Goal: Information Seeking & Learning: Learn about a topic

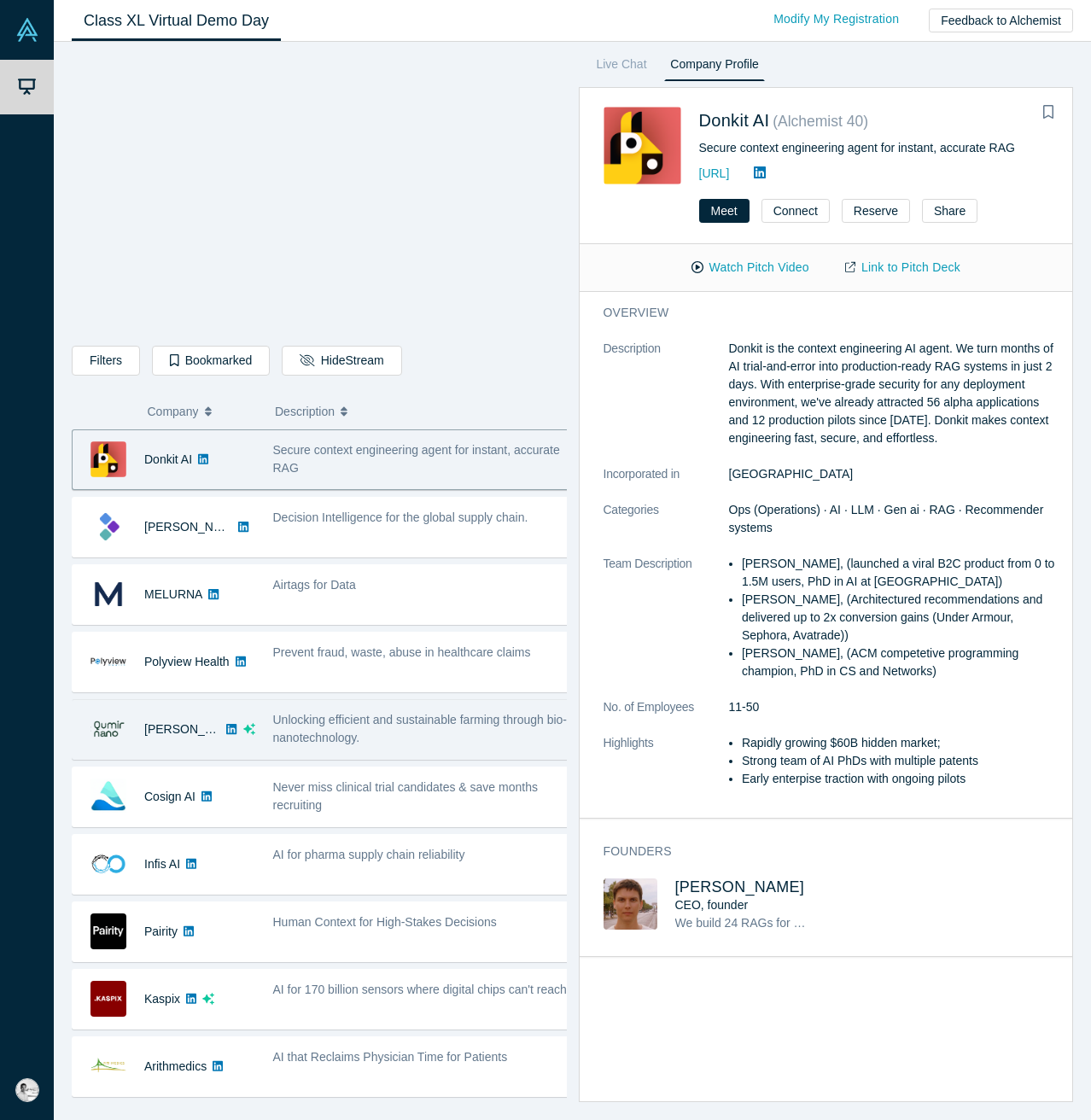
click at [521, 741] on div "Unlocking efficient and sustainable farming through bio-nanotechnology." at bounding box center [422, 728] width 297 height 35
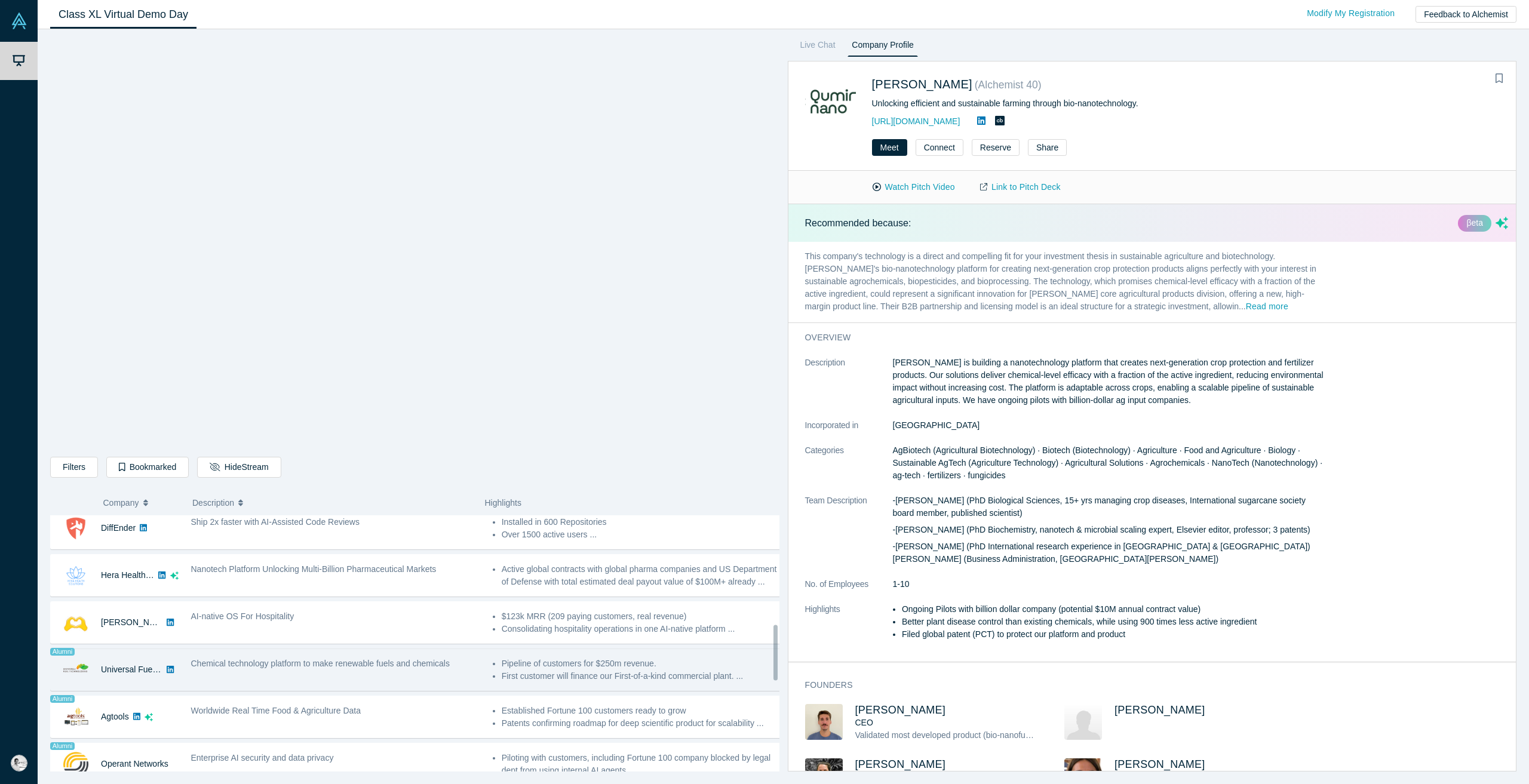
scroll to position [597, 0]
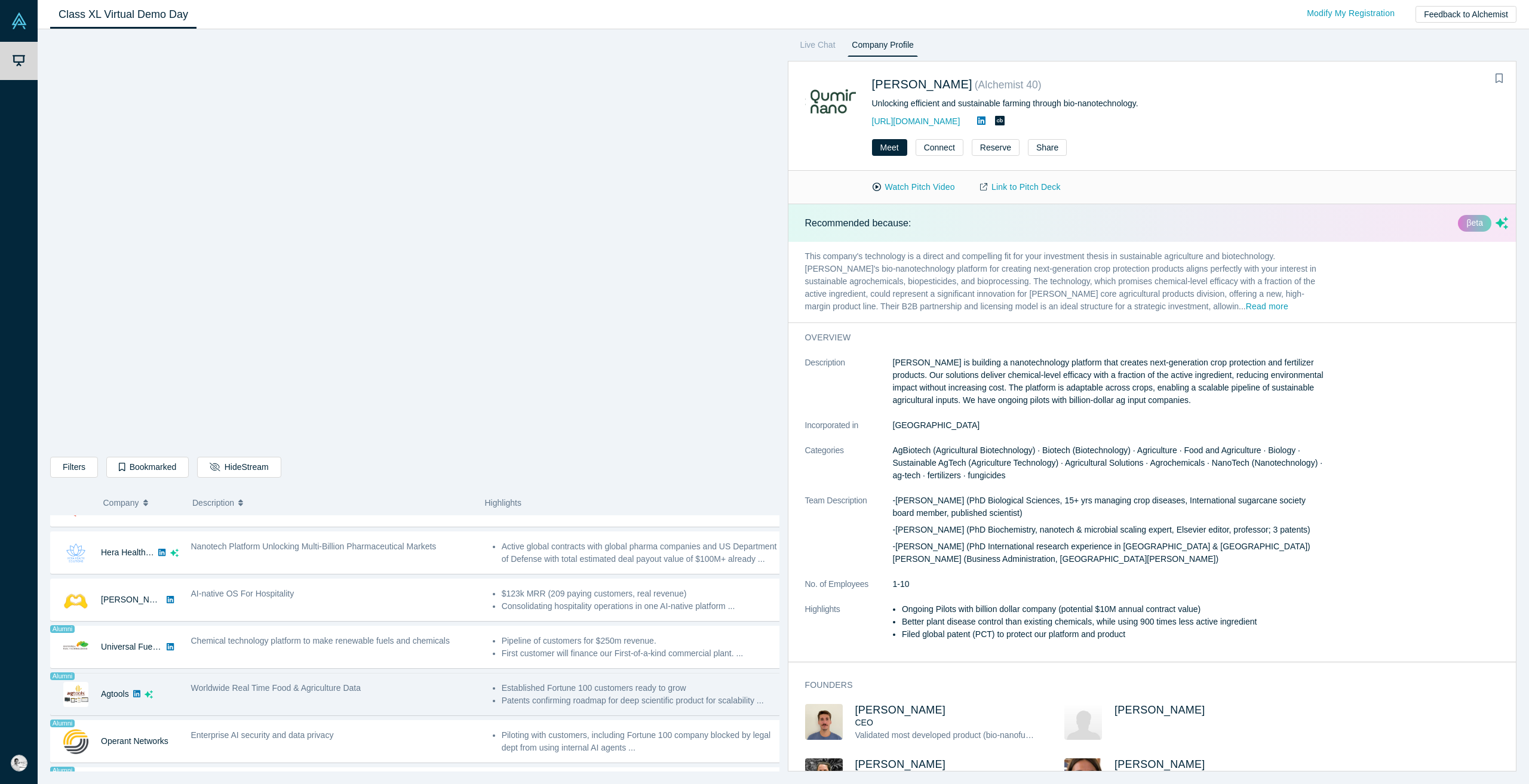
click at [371, 693] on div "Worldwide Real Time Food & Agriculture Data" at bounding box center [336, 688] width 289 height 13
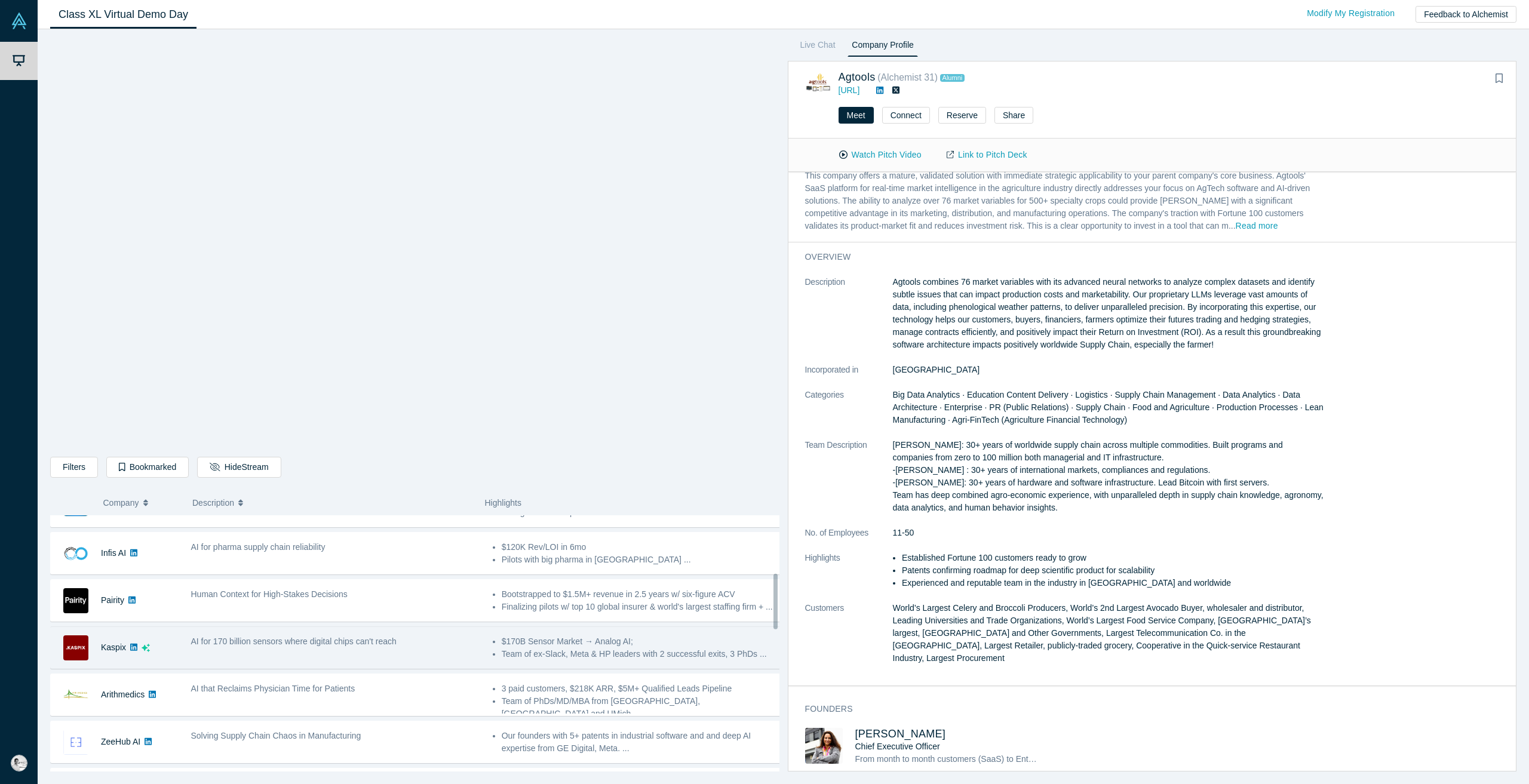
scroll to position [147, 0]
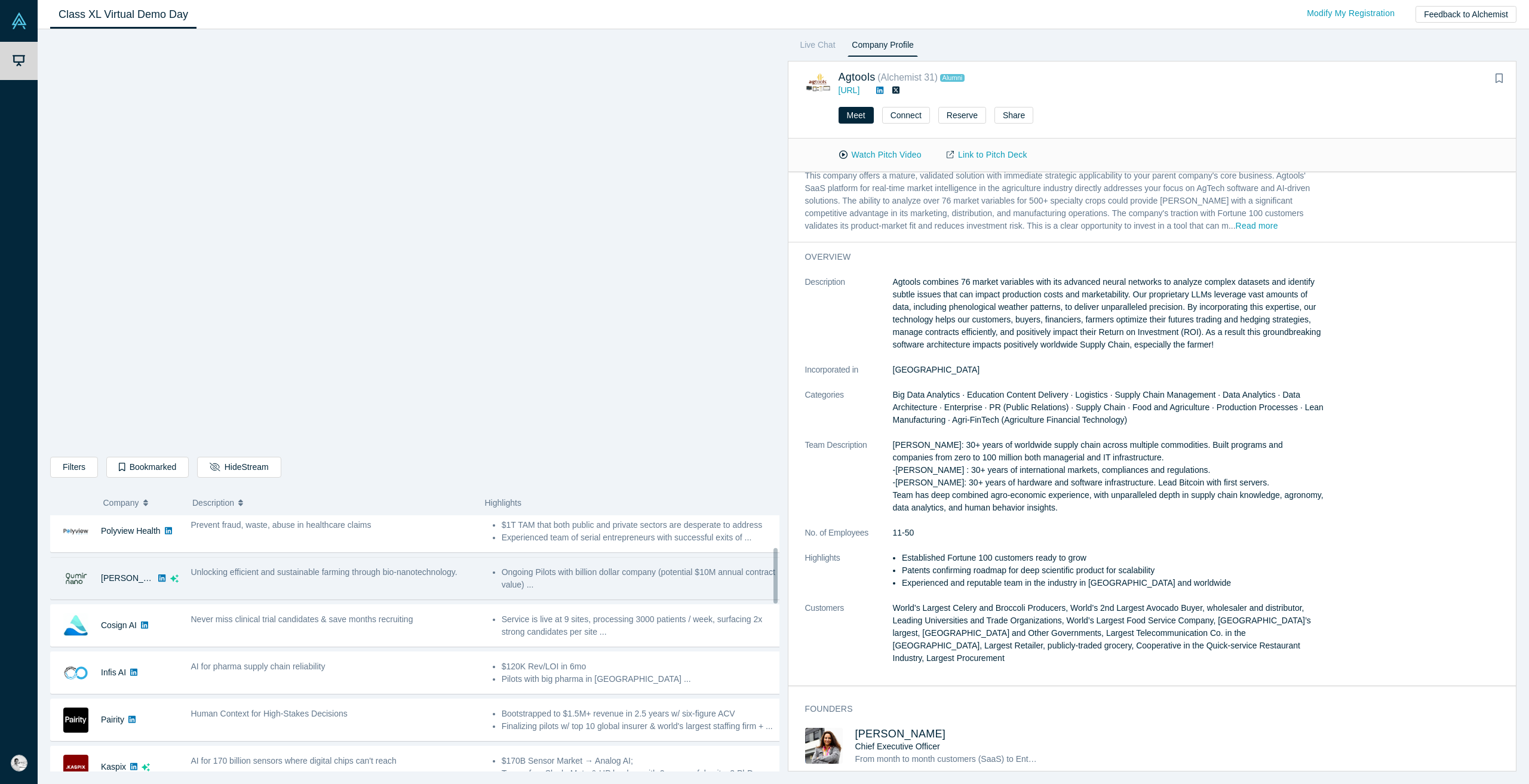
click at [353, 585] on div "Unlocking efficient and sustainable farming through bio-nanotechnology." at bounding box center [336, 578] width 302 height 38
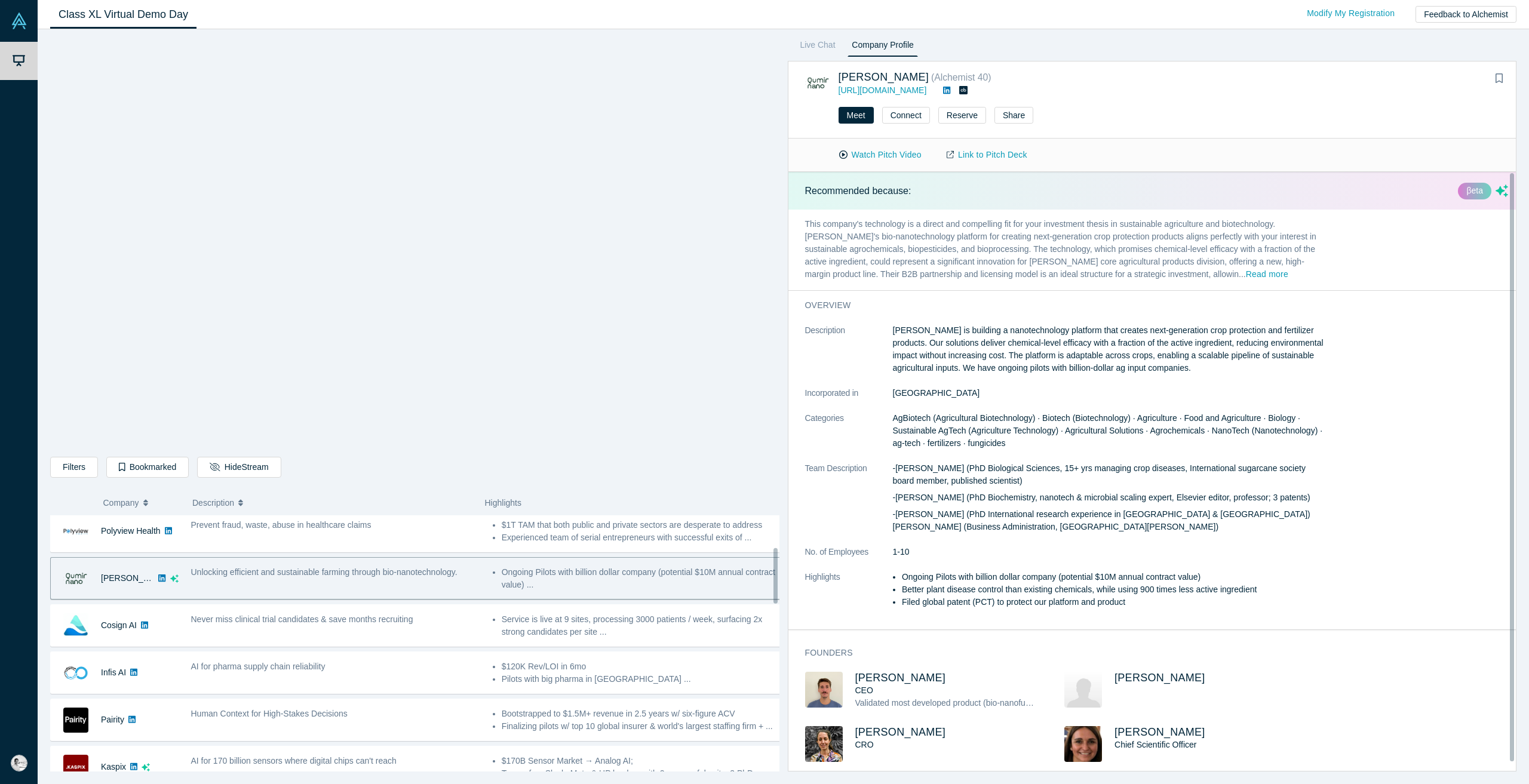
scroll to position [0, 0]
click at [763, 151] on button "Watch Pitch Video" at bounding box center [880, 155] width 107 height 21
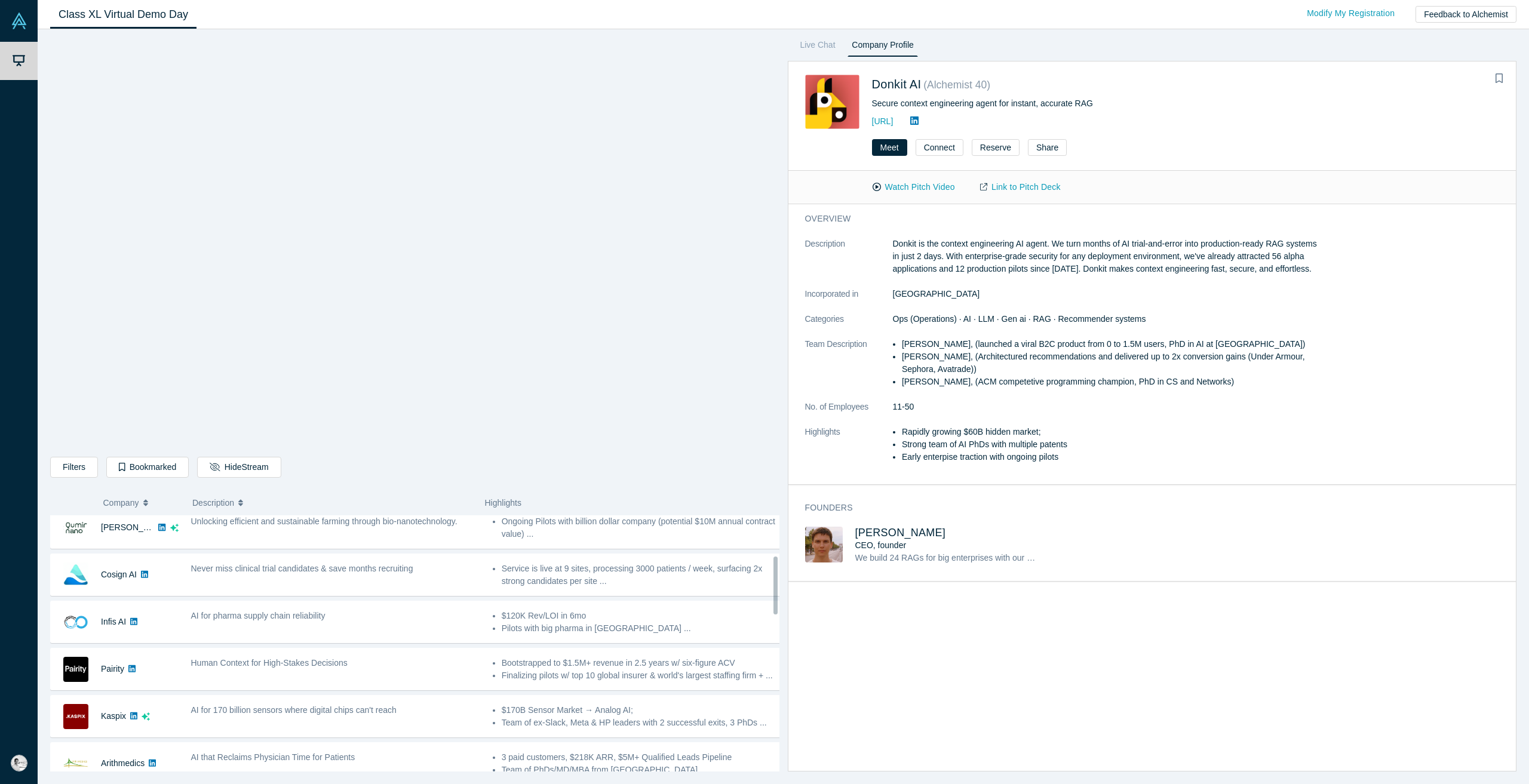
scroll to position [179, 0]
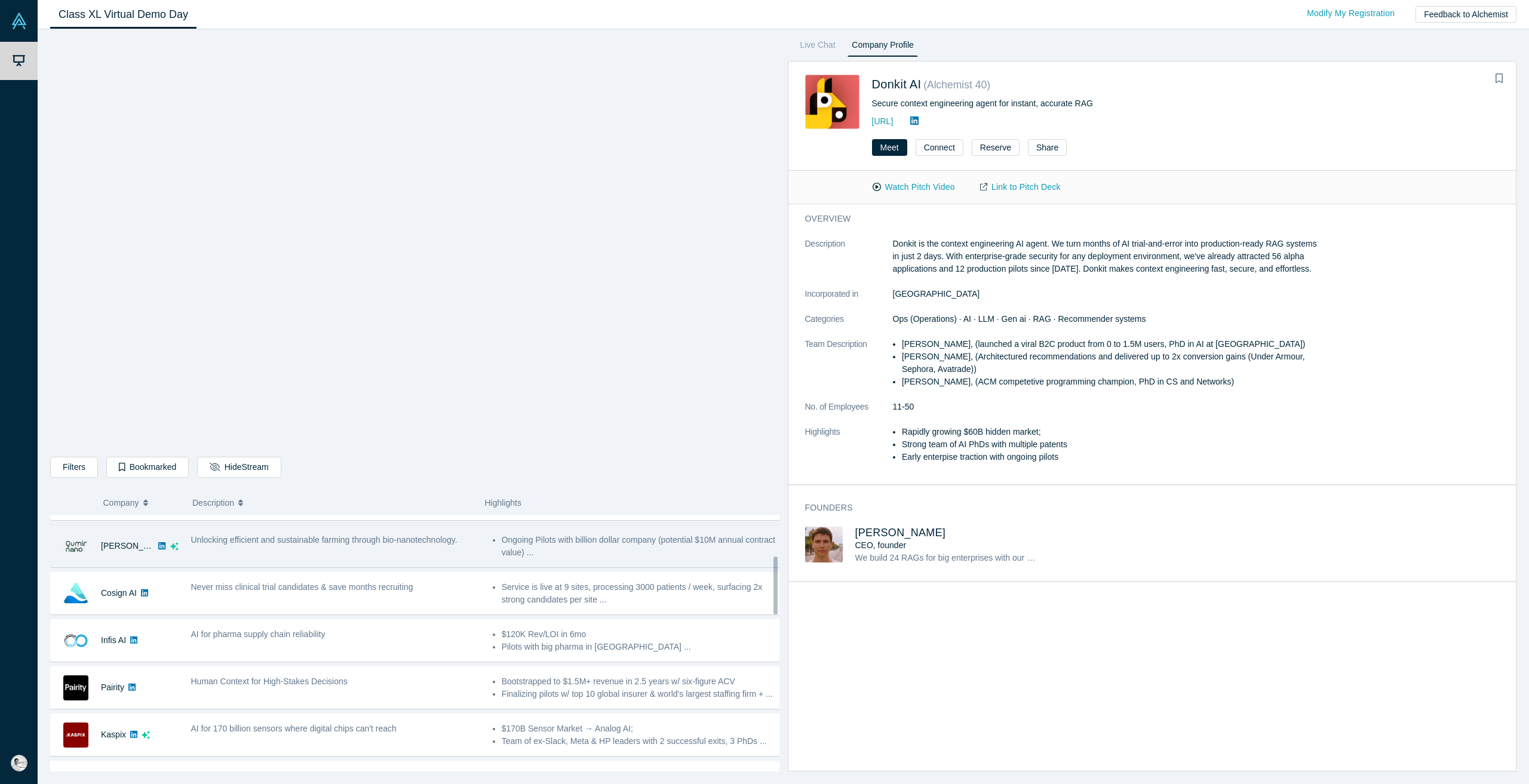
click at [371, 552] on div "Unlocking efficient and sustainable farming through bio-nanotechnology." at bounding box center [336, 546] width 302 height 38
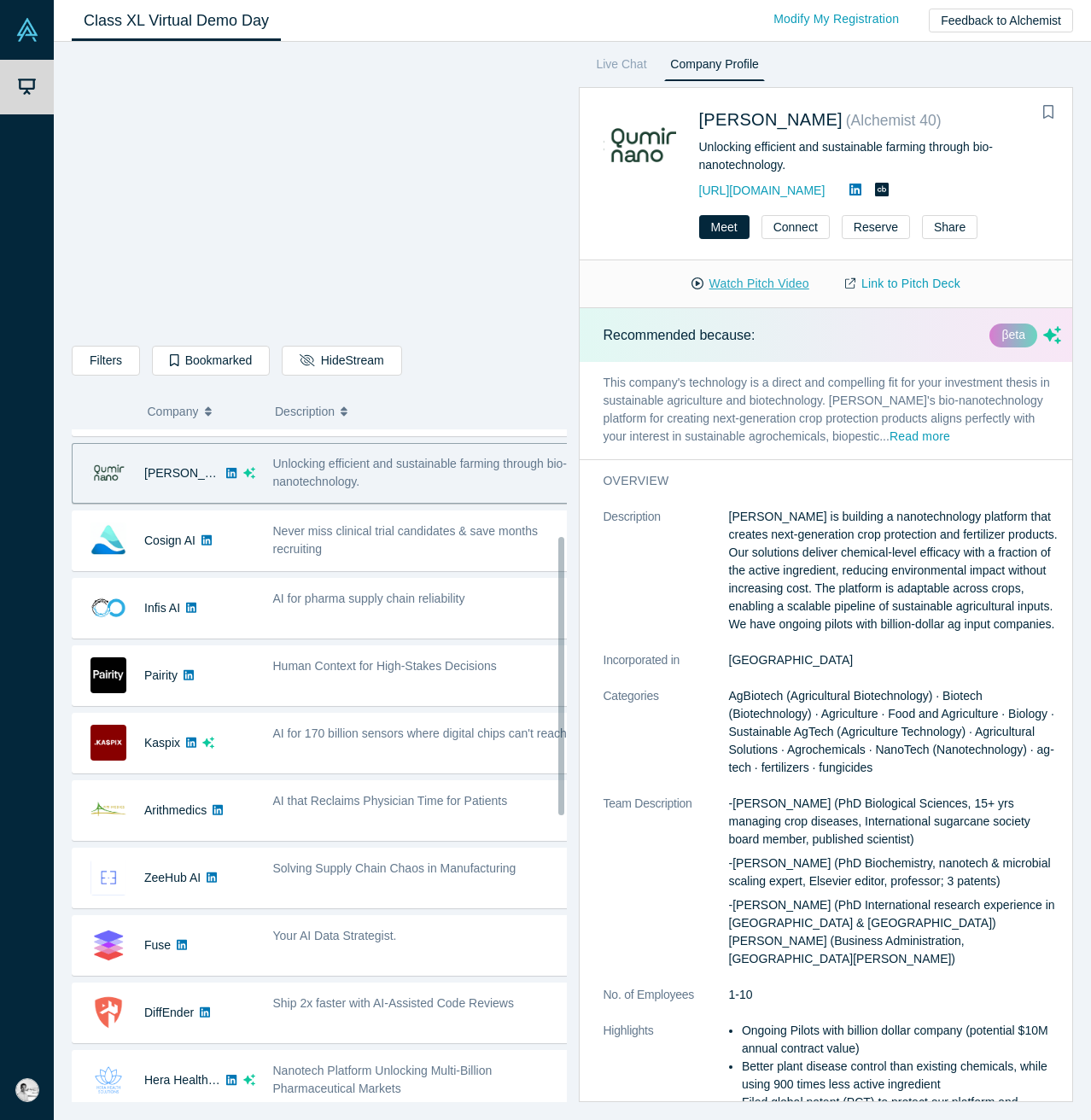
click at [731, 277] on button "Watch Pitch Video" at bounding box center [750, 284] width 153 height 30
